Goal: Understand process/instructions: Learn about a topic

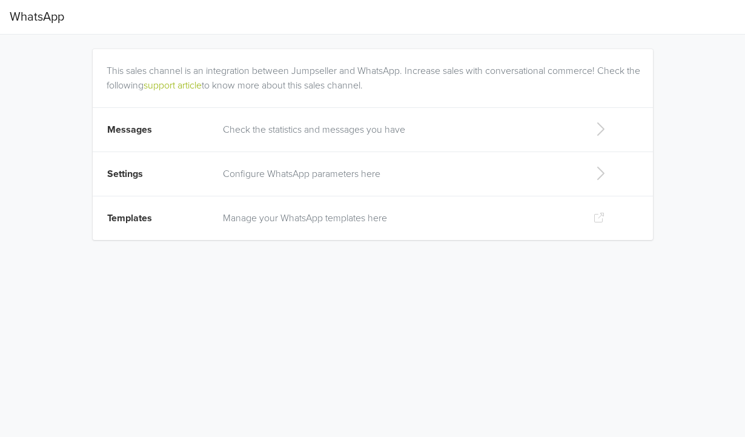
click at [308, 172] on p "Configure WhatsApp parameters here" at bounding box center [398, 174] width 350 height 15
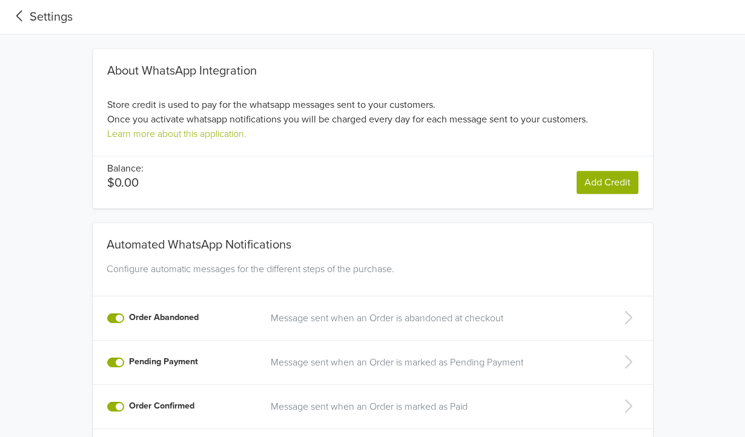
click at [264, 225] on div "Automated WhatsApp Notifications" at bounding box center [373, 240] width 542 height 34
click at [692, 148] on div "About WhatsApp Integration Store credit is used to pay for the whatsapp message…" at bounding box center [372, 122] width 673 height 174
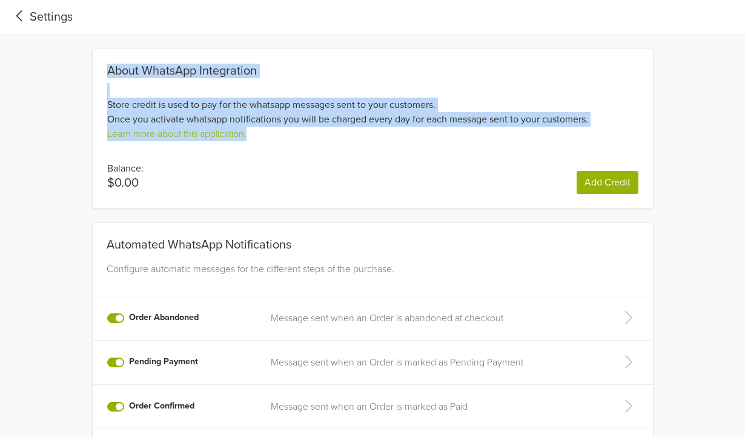
drag, startPoint x: 110, startPoint y: 68, endPoint x: 565, endPoint y: 132, distance: 459.0
click at [565, 132] on div "About WhatsApp Integration Store credit is used to pay for the whatsapp message…" at bounding box center [373, 103] width 561 height 78
click at [525, 138] on div "Learn more about this application." at bounding box center [372, 134] width 531 height 15
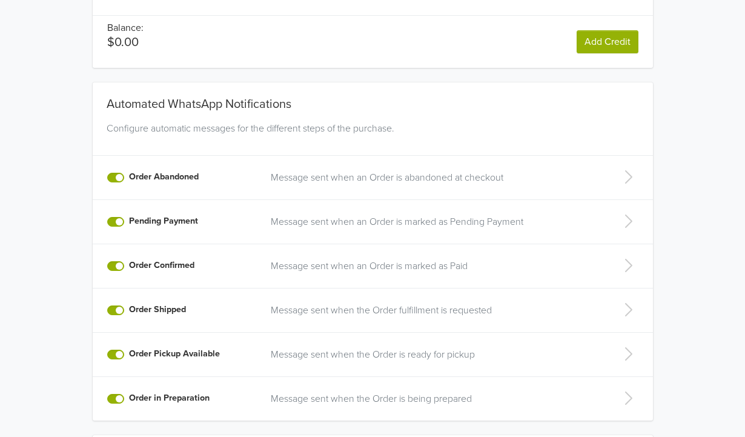
scroll to position [170, 0]
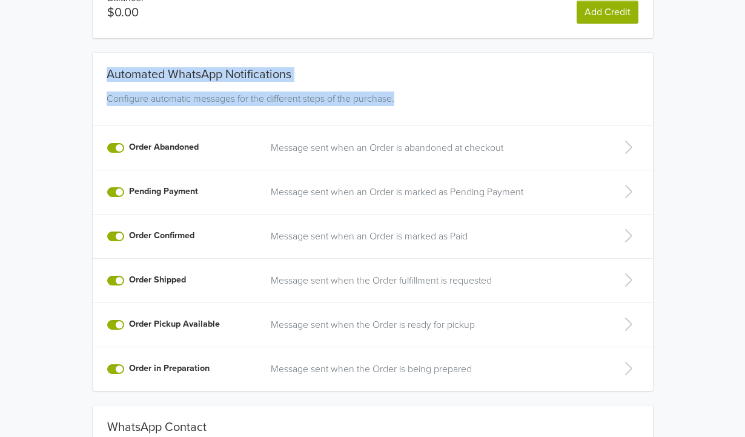
drag, startPoint x: 107, startPoint y: 73, endPoint x: 478, endPoint y: 113, distance: 373.7
click at [479, 115] on div "Automated WhatsApp Notifications Configure automatic messages for the different…" at bounding box center [373, 222] width 561 height 338
click at [442, 113] on div "Configure automatic messages for the different steps of the purchase." at bounding box center [373, 106] width 542 height 29
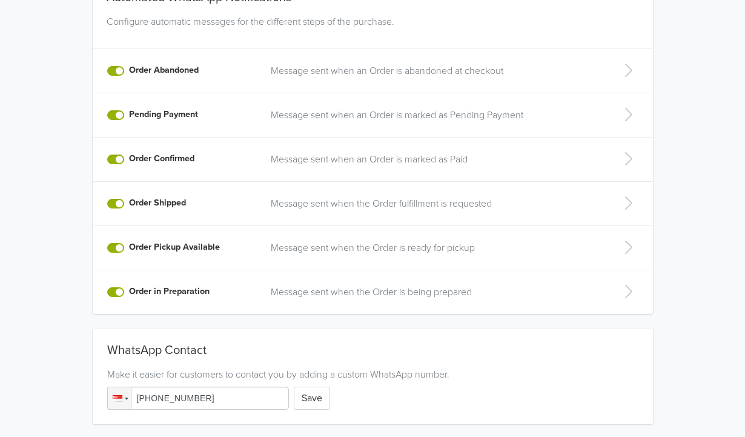
scroll to position [301, 0]
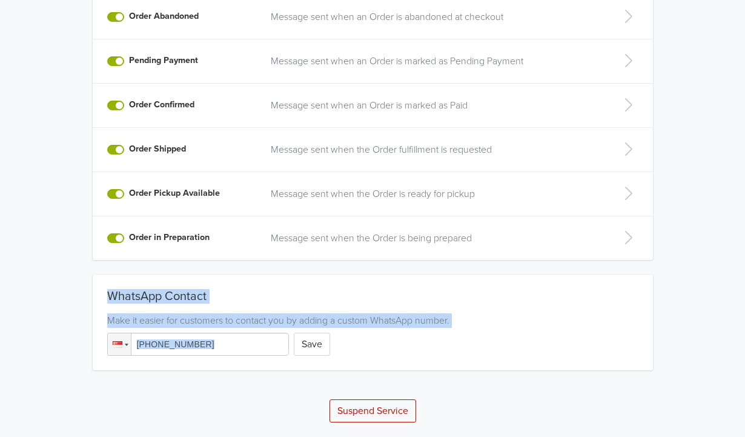
drag, startPoint x: 109, startPoint y: 298, endPoint x: 435, endPoint y: 334, distance: 327.4
click at [435, 334] on div "WhatsApp Contact Make it easier for customers to contact you by adding a custom…" at bounding box center [373, 322] width 561 height 67
click at [493, 326] on div "Make it easier for customers to contact you by adding a custom WhatsApp number." at bounding box center [372, 320] width 531 height 15
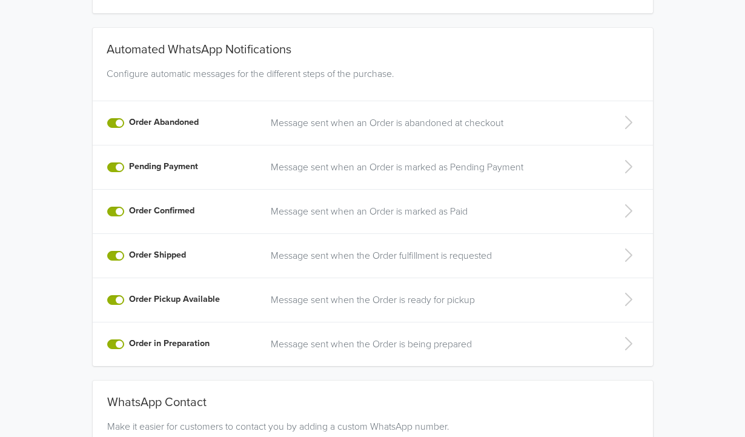
scroll to position [0, 0]
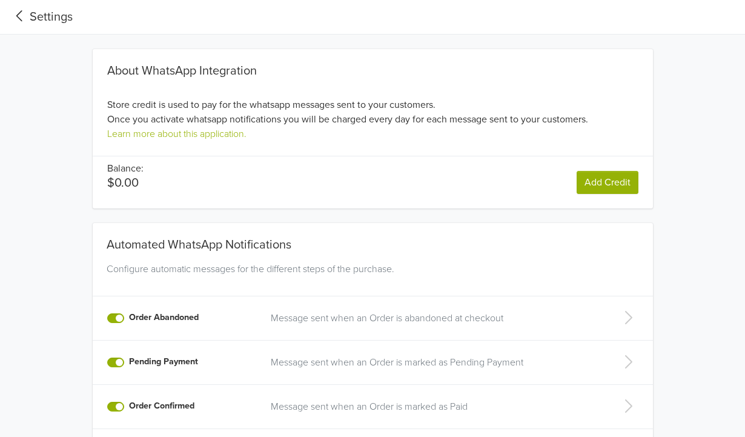
click at [18, 15] on icon at bounding box center [19, 15] width 6 height 11
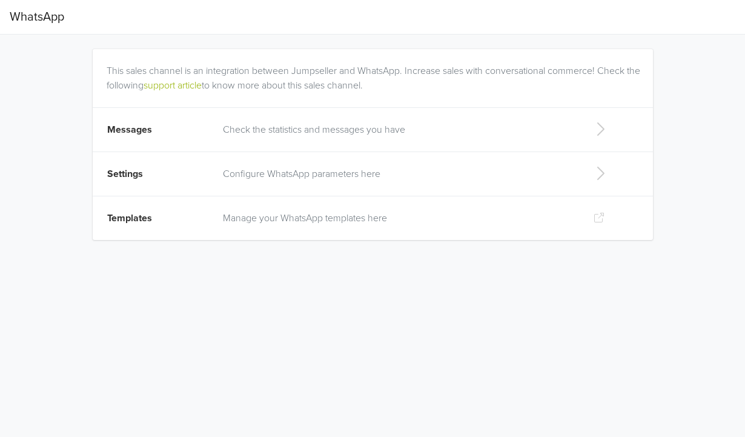
click at [296, 219] on p "Manage your WhatsApp templates here" at bounding box center [398, 218] width 350 height 15
